Goal: Information Seeking & Learning: Learn about a topic

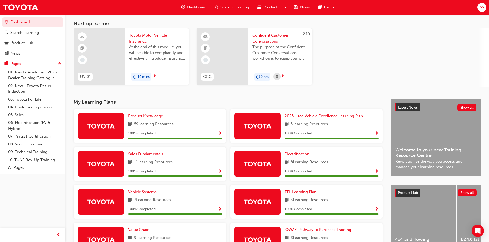
scroll to position [1, 0]
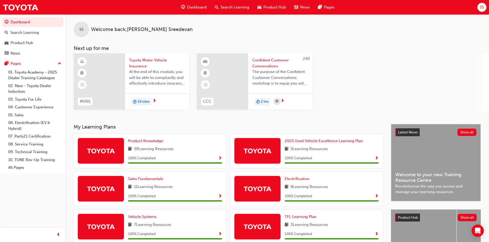
click at [145, 102] on span "10 mins" at bounding box center [144, 102] width 12 height 6
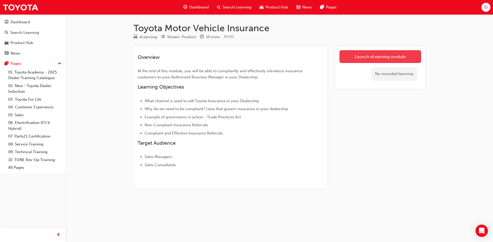
click at [370, 54] on link "Launch eLearning module" at bounding box center [380, 56] width 82 height 13
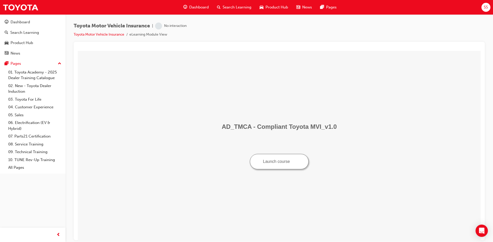
click at [272, 165] on button "Launch course" at bounding box center [279, 161] width 59 height 15
click at [199, 5] on span "Dashboard" at bounding box center [198, 7] width 19 height 6
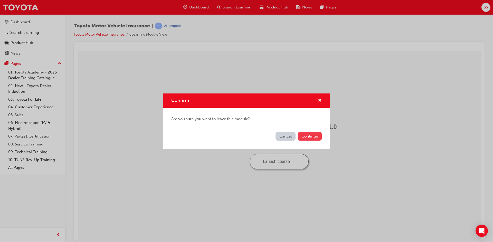
click at [315, 135] on button "Continue" at bounding box center [309, 136] width 24 height 8
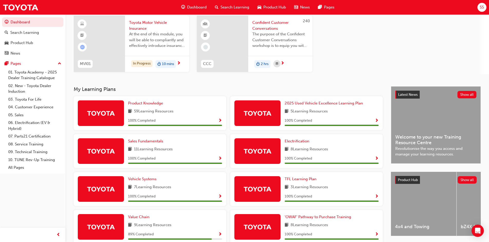
scroll to position [103, 0]
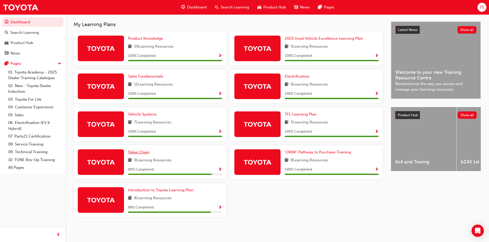
click at [139, 152] on span "Value Chain" at bounding box center [138, 152] width 21 height 5
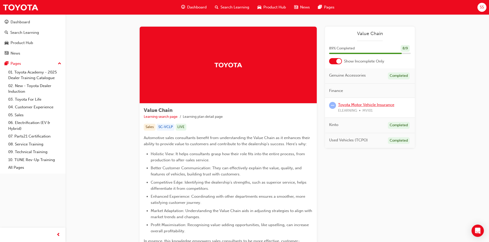
click at [377, 106] on link "Toyota Motor Vehicle Insurance" at bounding box center [366, 105] width 56 height 5
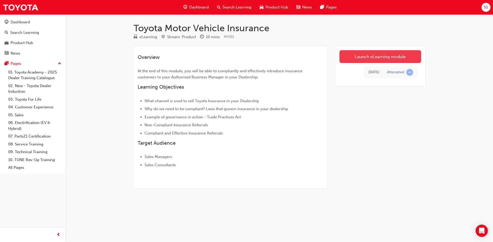
click at [375, 57] on link "Launch eLearning module" at bounding box center [380, 56] width 82 height 13
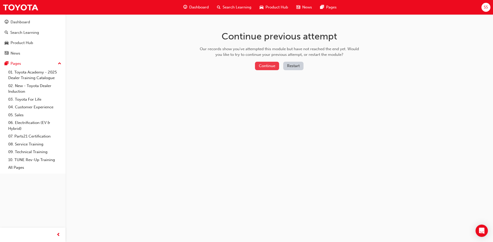
click at [260, 63] on button "Continue" at bounding box center [267, 66] width 24 height 8
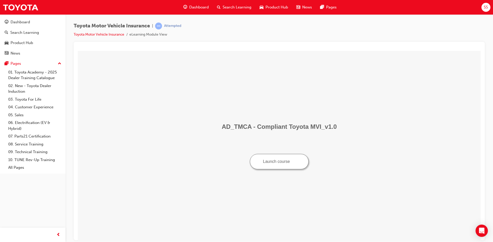
click at [273, 164] on button "Launch course" at bounding box center [279, 161] width 59 height 15
